Goal: Task Accomplishment & Management: Use online tool/utility

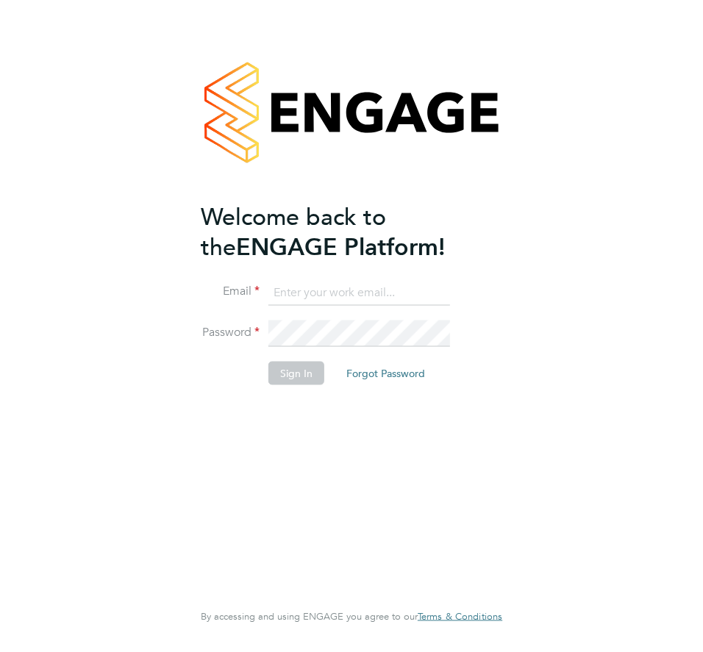
type input "[EMAIL_ADDRESS][PERSON_NAME][DOMAIN_NAME]"
click at [285, 377] on button "Sign In" at bounding box center [296, 374] width 56 height 24
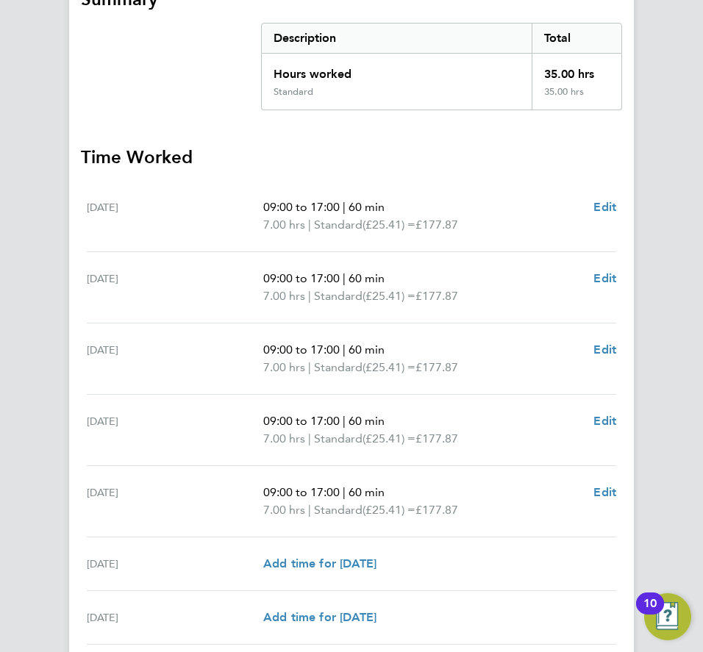
scroll to position [416, 0]
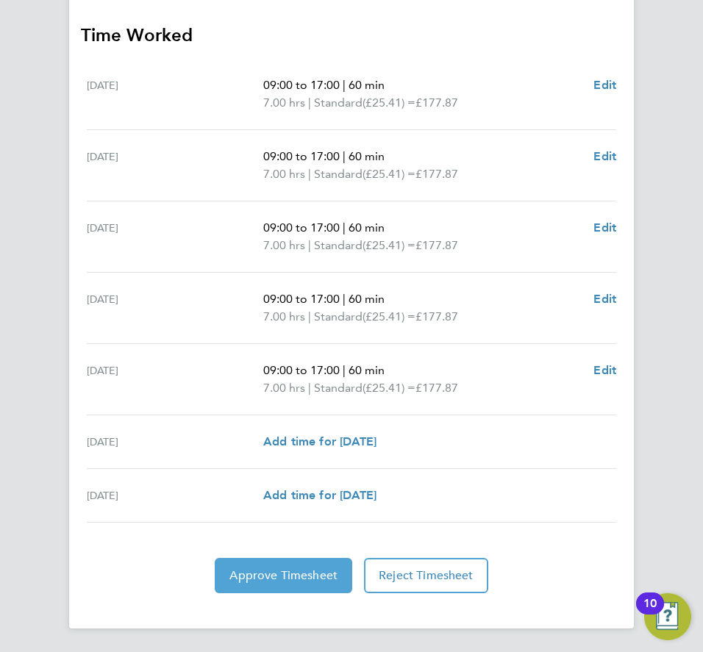
click at [232, 572] on span "Approve Timesheet" at bounding box center [283, 576] width 108 height 15
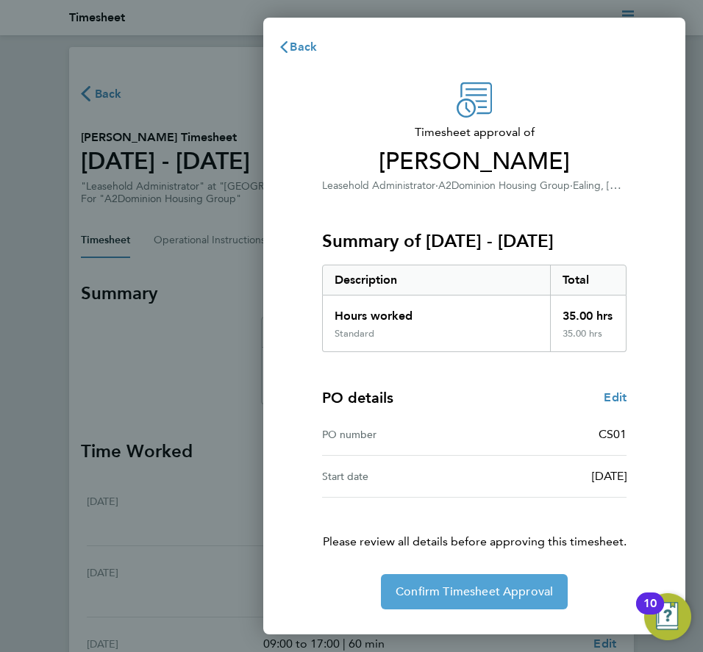
click at [466, 586] on span "Confirm Timesheet Approval" at bounding box center [474, 592] width 157 height 15
